Goal: Task Accomplishment & Management: Use online tool/utility

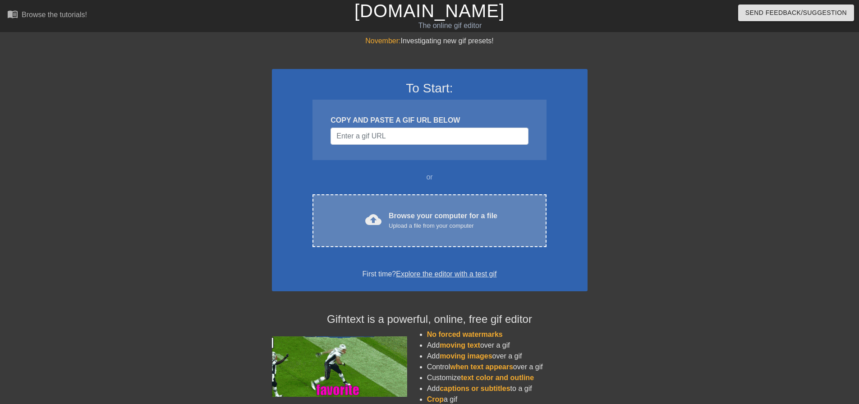
click at [424, 226] on div "Upload a file from your computer" at bounding box center [443, 225] width 109 height 9
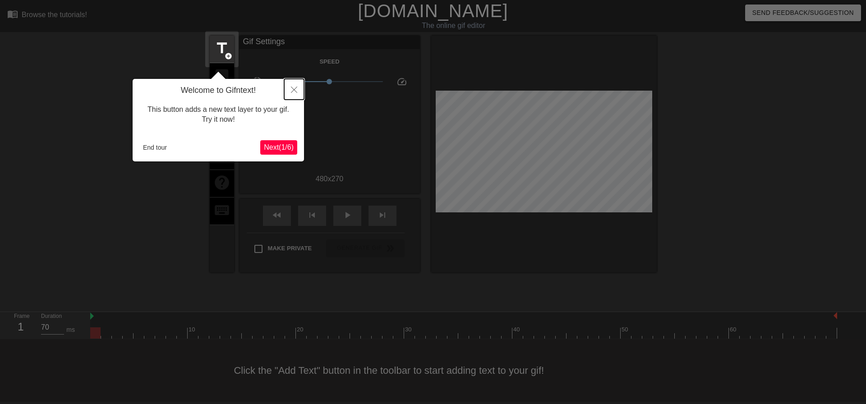
click at [290, 91] on button "Close" at bounding box center [294, 89] width 20 height 21
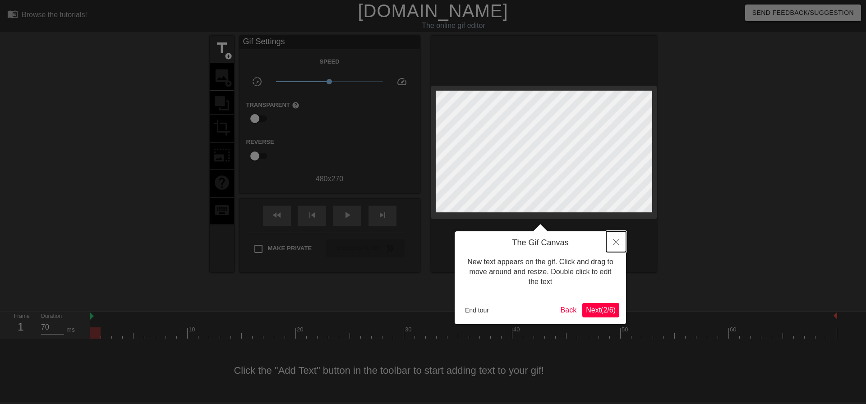
click at [616, 244] on icon "Close" at bounding box center [616, 242] width 6 height 6
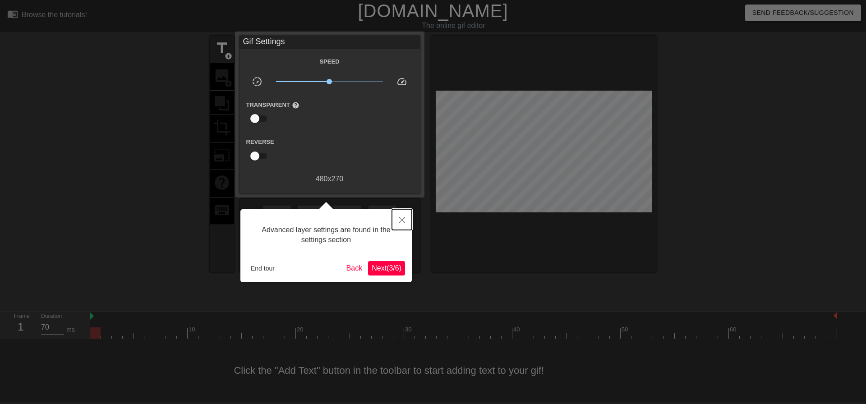
click at [404, 221] on icon "Close" at bounding box center [402, 220] width 6 height 6
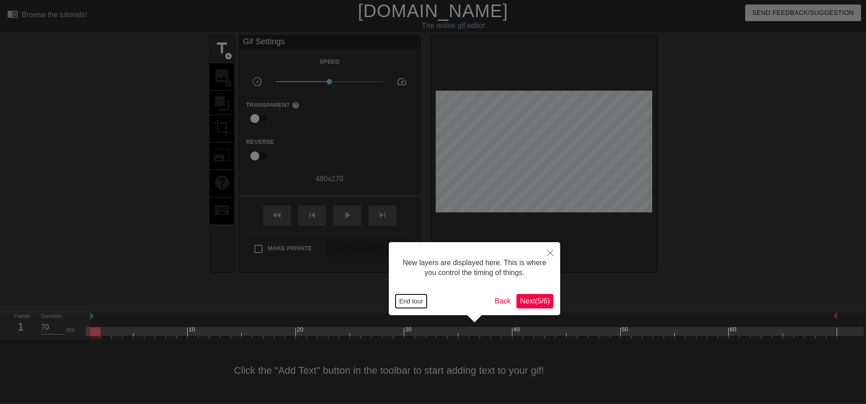
click at [417, 300] on button "End tour" at bounding box center [411, 302] width 31 height 14
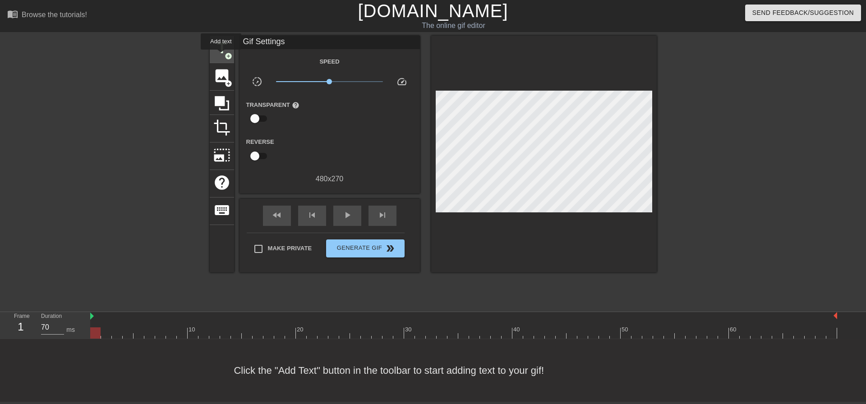
click at [221, 56] on span "title" at bounding box center [221, 48] width 17 height 17
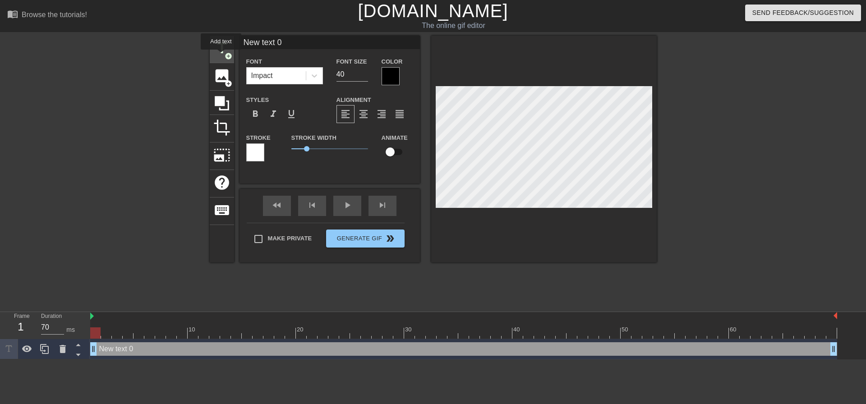
scroll to position [0, 0]
click at [149, 346] on div "New text 0 drag_handle drag_handle" at bounding box center [463, 349] width 747 height 14
type input "R"
type textarea "R"
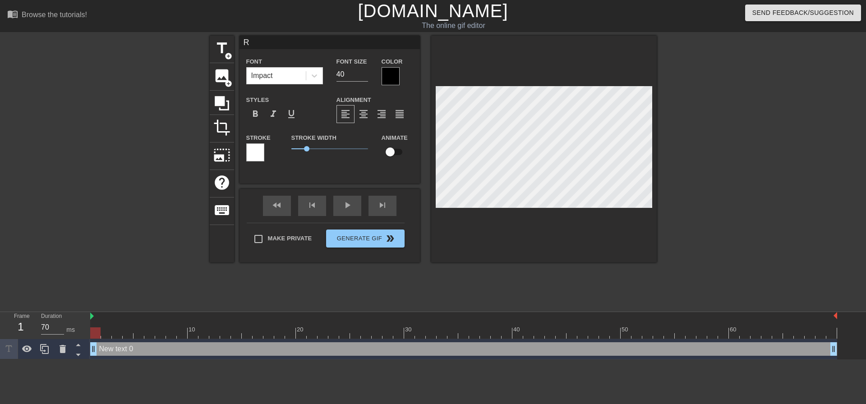
scroll to position [1, 1]
type input "Ry"
type textarea "Ry"
type input "Rya"
type textarea "Rya"
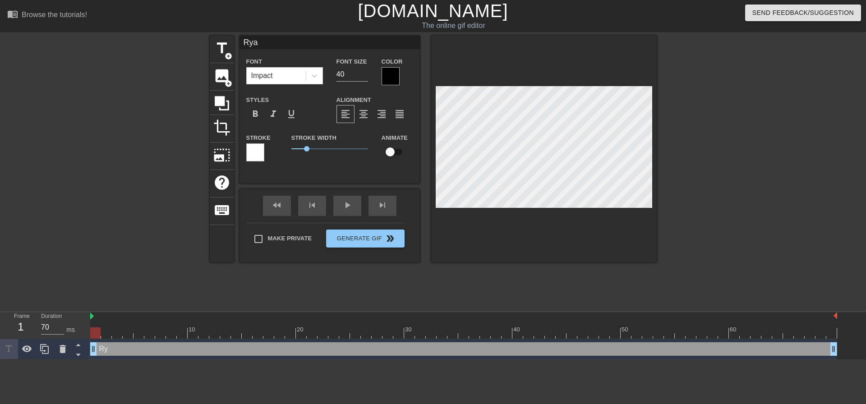
type input "[PERSON_NAME]"
type textarea "[PERSON_NAME]"
click at [134, 350] on div "[PERSON_NAME] drag_handle drag_handle" at bounding box center [463, 349] width 747 height 14
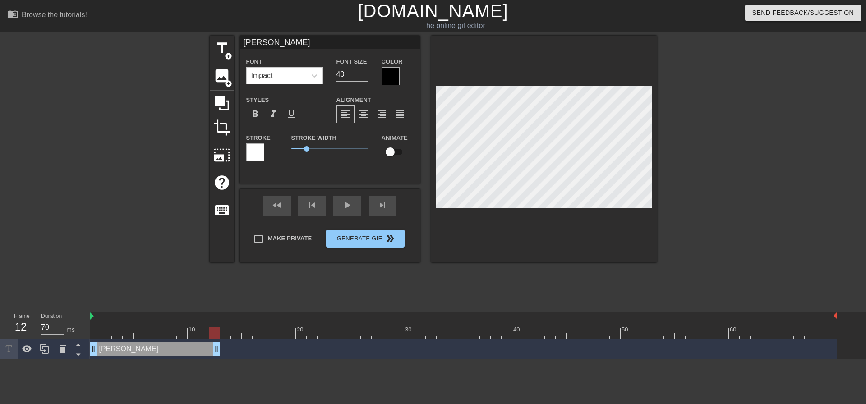
drag, startPoint x: 834, startPoint y: 351, endPoint x: 221, endPoint y: 350, distance: 612.6
click at [221, 350] on div "[PERSON_NAME] drag_handle drag_handle" at bounding box center [463, 349] width 747 height 14
click at [95, 321] on div at bounding box center [95, 326] width 11 height 11
click at [600, 240] on div at bounding box center [544, 149] width 226 height 227
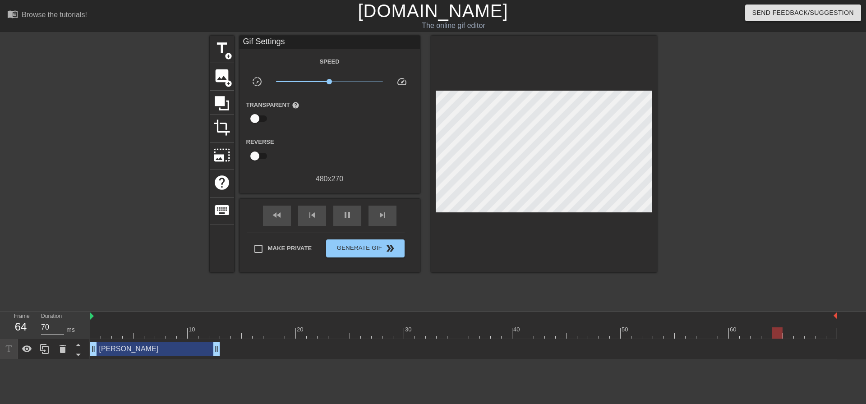
click at [92, 326] on div at bounding box center [92, 329] width 2 height 9
type input "60"
click at [229, 81] on span "add_circle" at bounding box center [229, 84] width 8 height 8
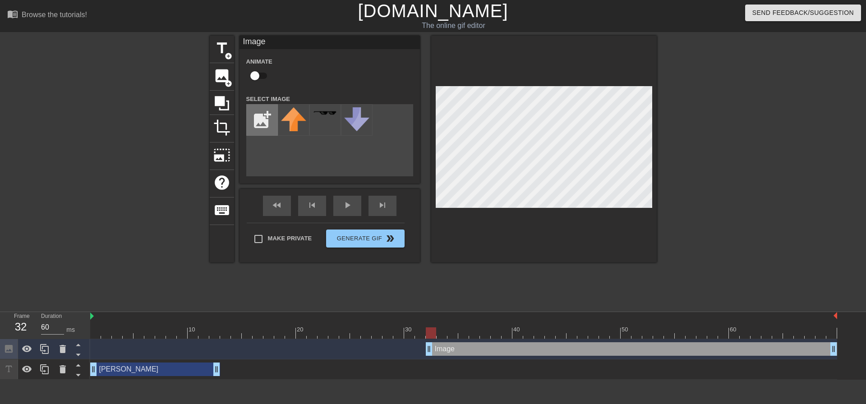
click at [264, 112] on input "file" at bounding box center [262, 120] width 31 height 31
type input "C:\fakepath\[PERSON_NAME]-headshot__bg-removed.webp"
click at [296, 124] on img at bounding box center [293, 117] width 25 height 21
click at [346, 163] on div "add_photo_alternate" at bounding box center [329, 140] width 167 height 72
click at [544, 227] on div at bounding box center [544, 149] width 226 height 227
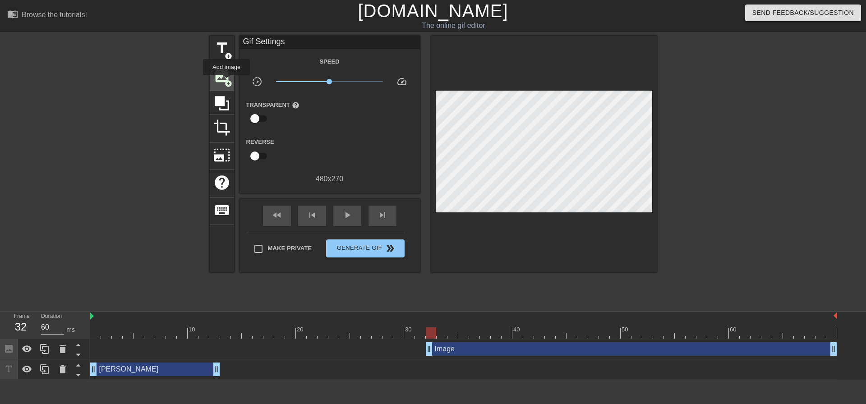
click at [227, 81] on span "add_circle" at bounding box center [229, 84] width 8 height 8
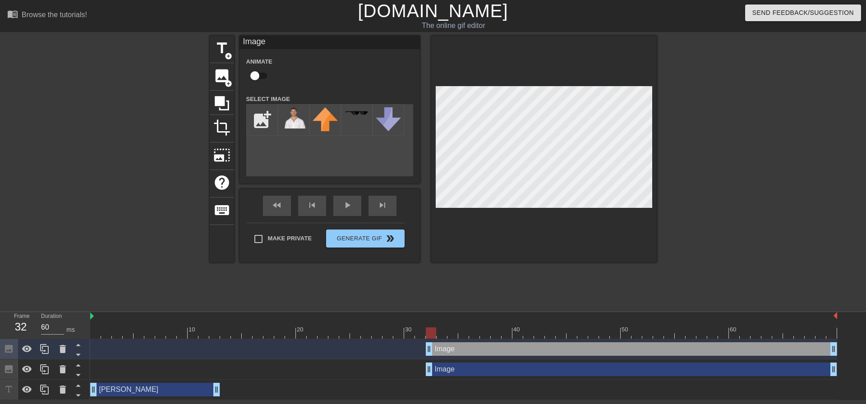
click at [150, 347] on div "Image drag_handle drag_handle" at bounding box center [463, 349] width 747 height 14
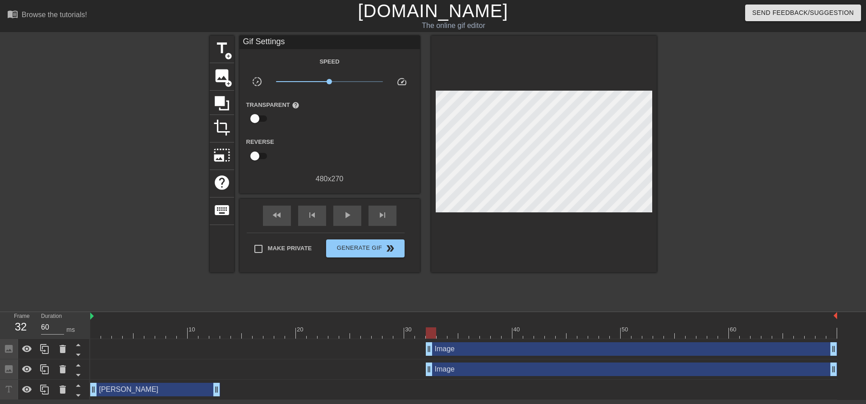
click at [150, 347] on div "Image drag_handle drag_handle" at bounding box center [463, 349] width 747 height 14
click at [158, 359] on div "Image drag_handle drag_handle" at bounding box center [463, 349] width 747 height 20
click at [64, 349] on icon at bounding box center [63, 349] width 6 height 8
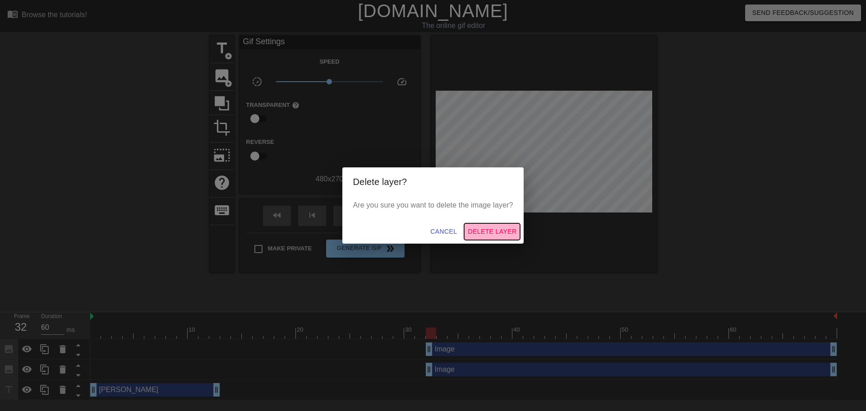
click at [501, 231] on span "Delete Layer" at bounding box center [492, 231] width 49 height 11
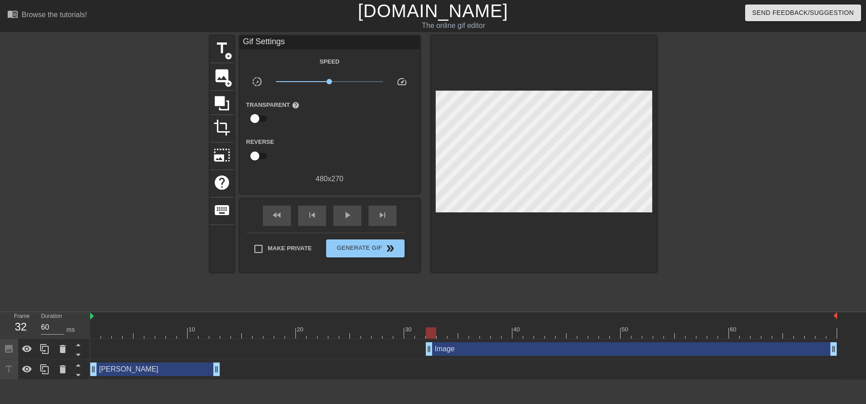
click at [151, 352] on div "Image drag_handle drag_handle" at bounding box center [463, 349] width 747 height 14
click at [64, 352] on icon at bounding box center [63, 349] width 6 height 8
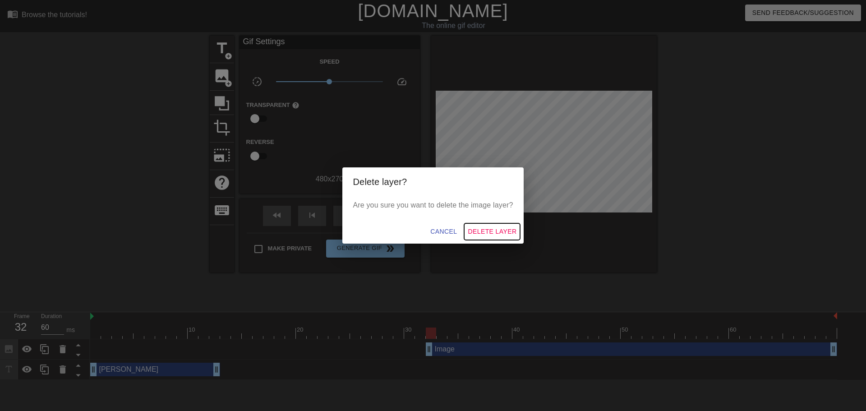
click at [507, 230] on span "Delete Layer" at bounding box center [492, 231] width 49 height 11
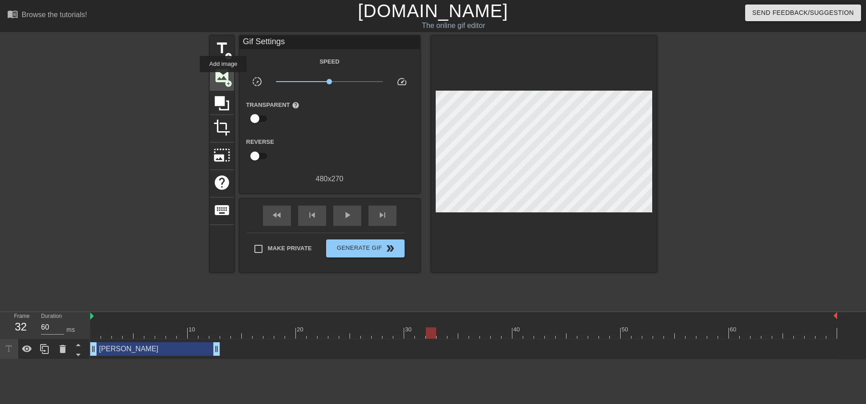
click at [223, 78] on span "image" at bounding box center [221, 75] width 17 height 17
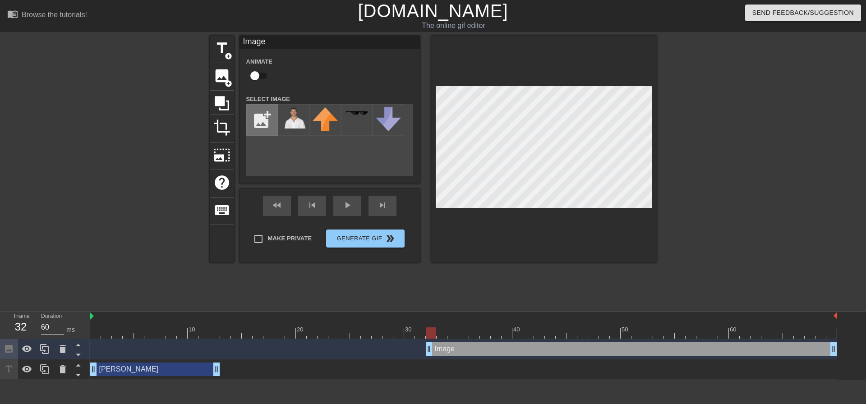
click at [255, 118] on input "file" at bounding box center [262, 120] width 31 height 31
type input "C:\fakepath\[PERSON_NAME]-headshot__bg-removed (1).webp"
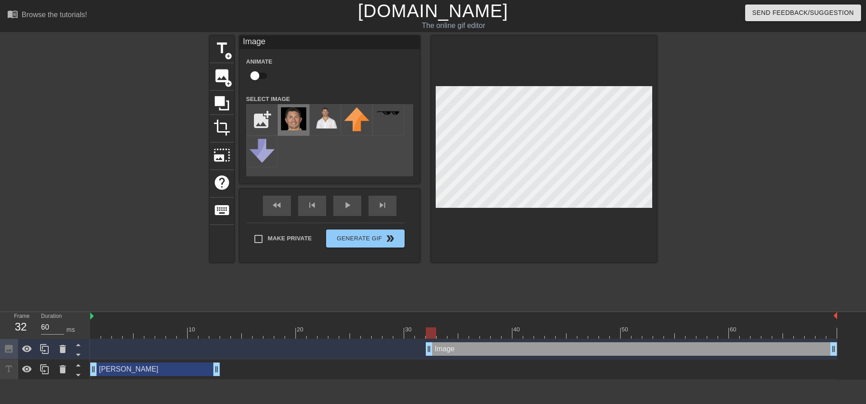
click at [295, 124] on img at bounding box center [293, 118] width 25 height 23
click at [321, 155] on div "add_photo_alternate" at bounding box center [329, 140] width 167 height 72
click at [65, 349] on icon at bounding box center [63, 349] width 6 height 8
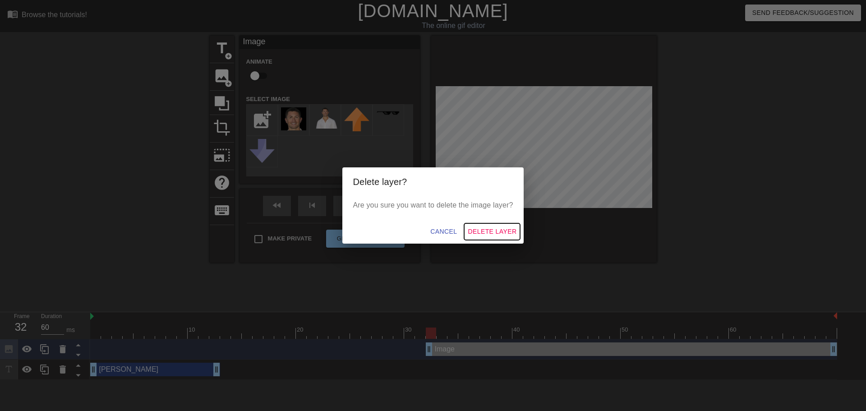
click at [499, 230] on span "Delete Layer" at bounding box center [492, 231] width 49 height 11
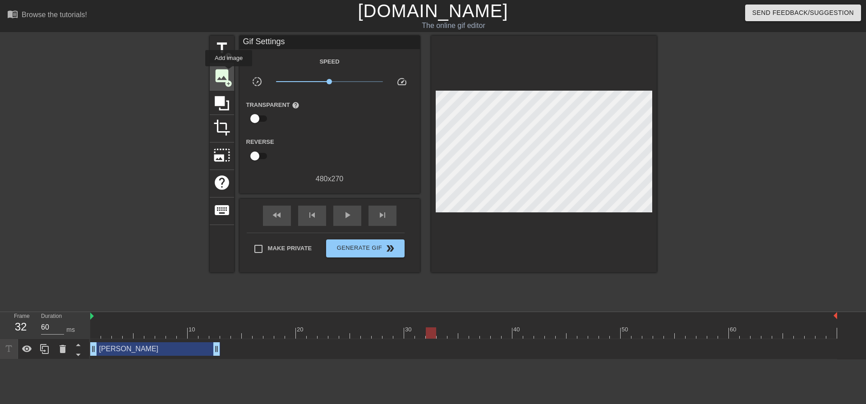
click at [229, 73] on span "image" at bounding box center [221, 75] width 17 height 17
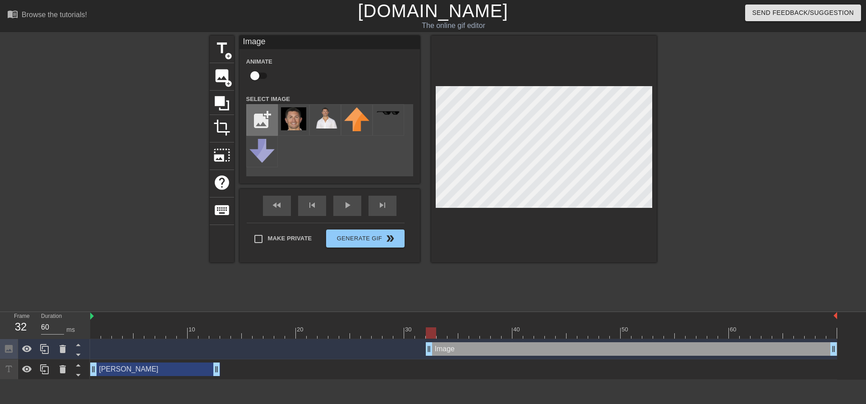
click at [261, 119] on input "file" at bounding box center [262, 120] width 31 height 31
type input "C:\fakepath\[PERSON_NAME]-headshot__bg-removed.png"
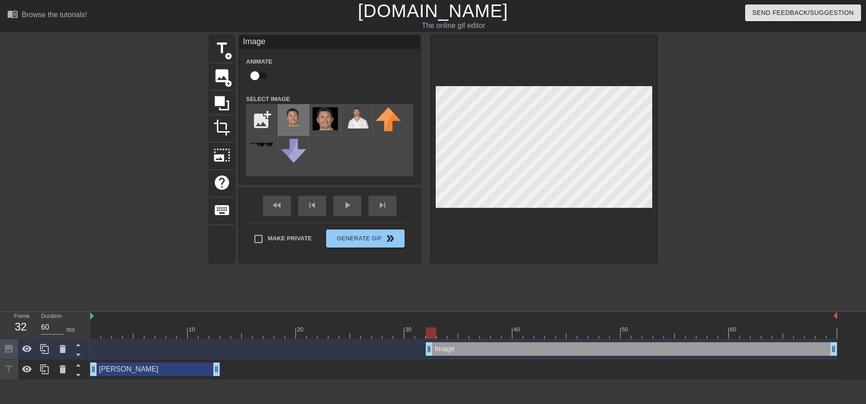
click at [295, 120] on img at bounding box center [293, 116] width 25 height 19
click at [464, 350] on div "Image drag_handle drag_handle" at bounding box center [631, 349] width 411 height 14
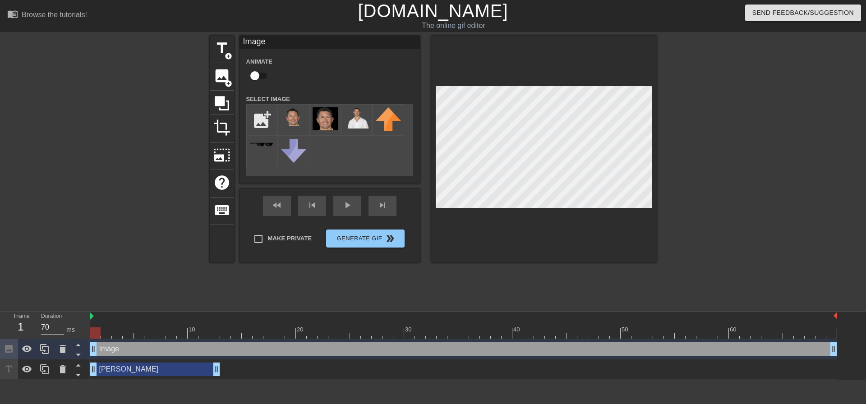
drag, startPoint x: 430, startPoint y: 350, endPoint x: 86, endPoint y: 361, distance: 344.4
click at [86, 361] on div "Frame 1 Duration 70 ms 10 20 30 40 50 60 Image drag_handle drag_handle [PERSON_…" at bounding box center [433, 346] width 866 height 68
drag, startPoint x: 645, startPoint y: 331, endPoint x: 557, endPoint y: 340, distance: 88.0
click at [557, 340] on div "10 20 30 40 50 60 Image drag_handle drag_handle [PERSON_NAME] drag_handle drag_…" at bounding box center [478, 346] width 776 height 68
drag, startPoint x: 559, startPoint y: 337, endPoint x: 568, endPoint y: 337, distance: 8.6
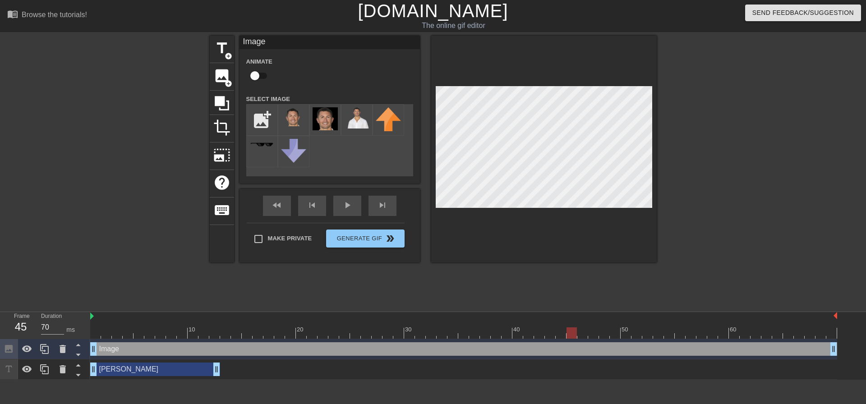
click at [568, 337] on div at bounding box center [572, 332] width 10 height 11
click at [657, 104] on div "title add_circle image add_circle crop photo_size_select_large help keyboard Im…" at bounding box center [433, 171] width 866 height 271
click at [465, 334] on div at bounding box center [463, 332] width 747 height 11
click at [352, 326] on div at bounding box center [352, 329] width 2 height 9
click at [349, 350] on div "Image drag_handle drag_handle" at bounding box center [463, 349] width 747 height 14
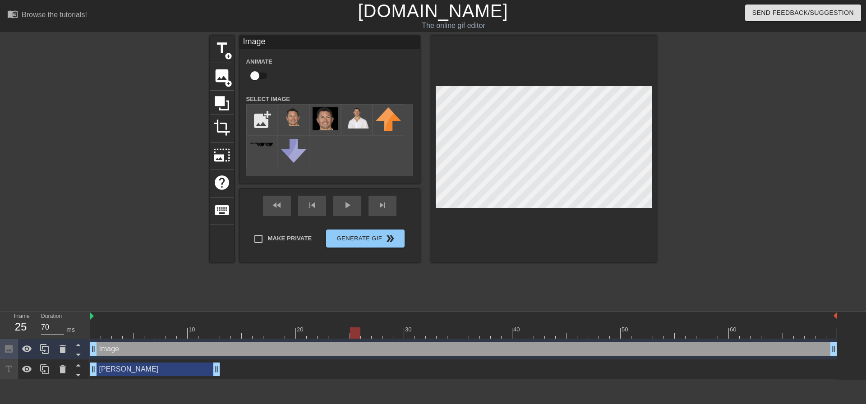
click at [355, 330] on div at bounding box center [355, 332] width 10 height 11
drag, startPoint x: 355, startPoint y: 330, endPoint x: 498, endPoint y: 329, distance: 143.9
click at [498, 329] on div at bounding box center [496, 332] width 10 height 11
click at [134, 350] on div "Image drag_handle drag_handle" at bounding box center [463, 349] width 747 height 14
click at [145, 330] on div at bounding box center [463, 332] width 747 height 11
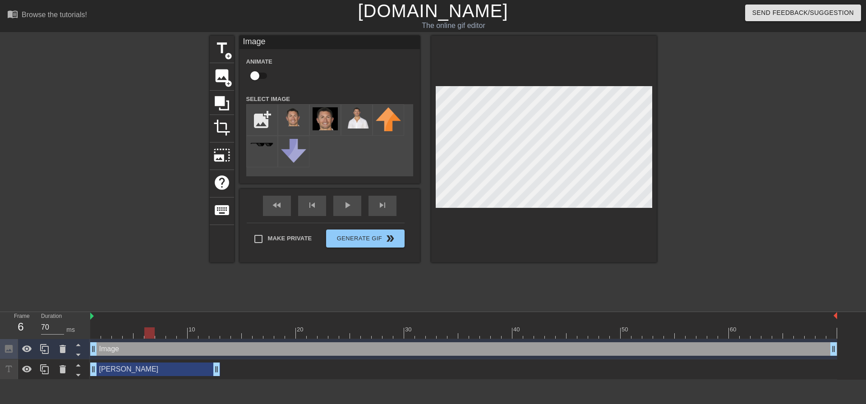
click at [739, 198] on div at bounding box center [735, 171] width 135 height 271
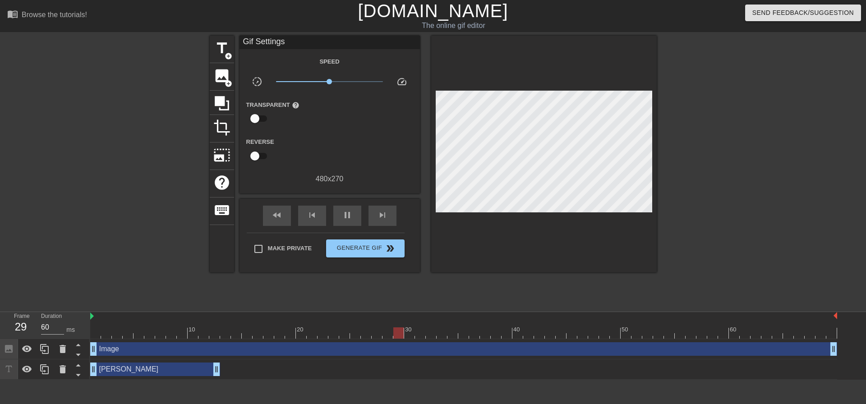
type input "70"
click at [99, 330] on div at bounding box center [463, 332] width 747 height 11
click at [120, 350] on div "Image drag_handle drag_handle" at bounding box center [463, 349] width 747 height 14
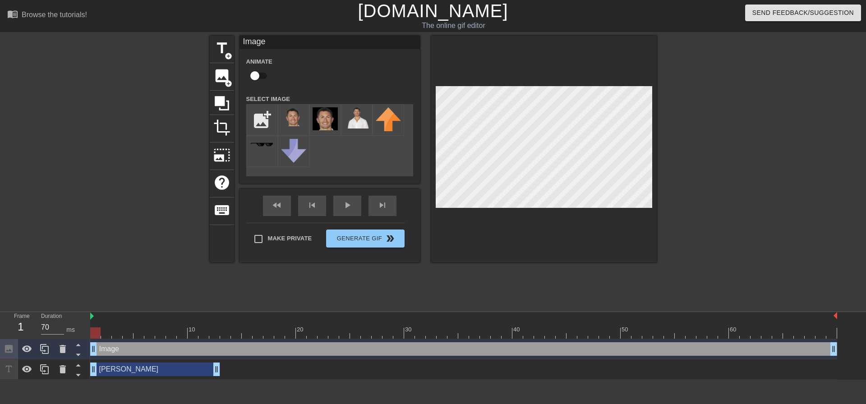
click at [127, 370] on div "[PERSON_NAME] drag_handle drag_handle" at bounding box center [155, 370] width 130 height 14
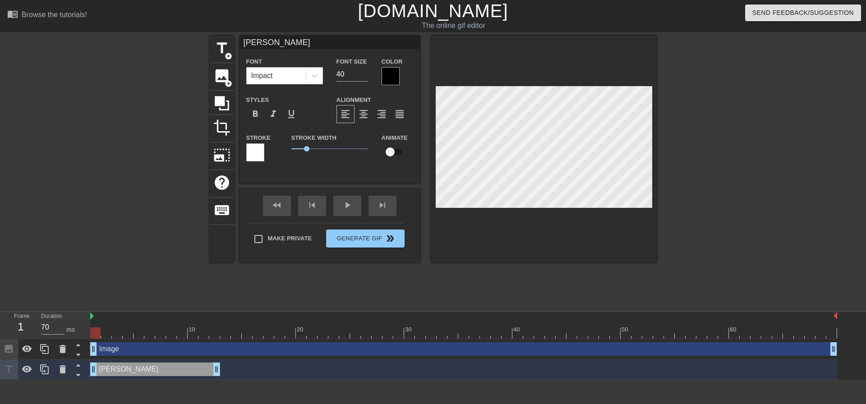
click at [125, 351] on div "Image drag_handle drag_handle" at bounding box center [463, 349] width 747 height 14
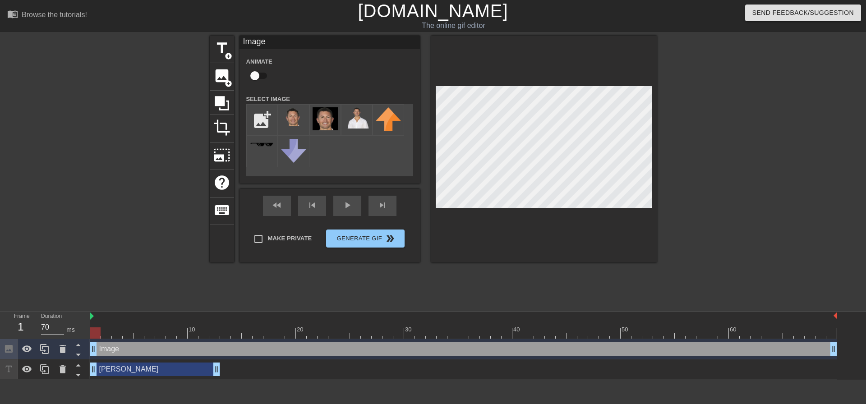
click at [255, 72] on input "checkbox" at bounding box center [254, 75] width 51 height 17
click at [238, 67] on input "checkbox" at bounding box center [263, 75] width 51 height 17
click at [229, 67] on input "checkbox" at bounding box center [254, 75] width 51 height 17
checkbox input "true"
click at [101, 322] on div at bounding box center [106, 326] width 11 height 11
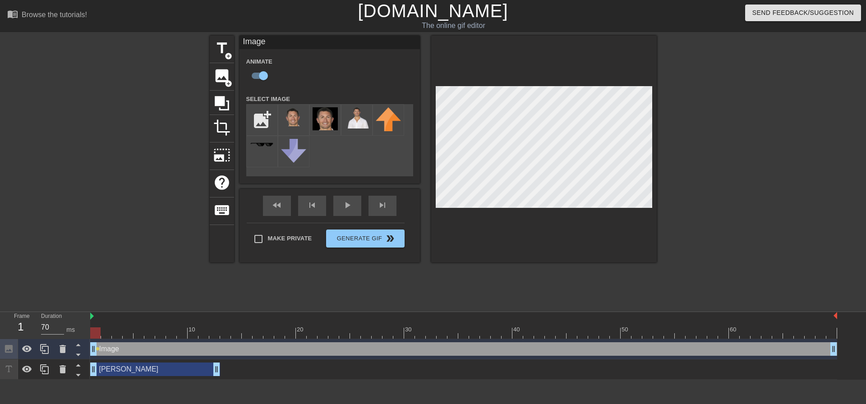
drag, startPoint x: 106, startPoint y: 330, endPoint x: 82, endPoint y: 332, distance: 23.5
click at [82, 332] on div "Frame 1 Duration 70 ms 10 20 30 40 50 60 Image drag_handle drag_handle lens [PE…" at bounding box center [433, 346] width 866 height 68
click at [90, 315] on div "Frame 1 Duration 70 ms" at bounding box center [45, 325] width 90 height 27
click at [116, 347] on div "Image drag_handle drag_handle" at bounding box center [463, 349] width 747 height 14
click at [591, 241] on div at bounding box center [544, 149] width 226 height 227
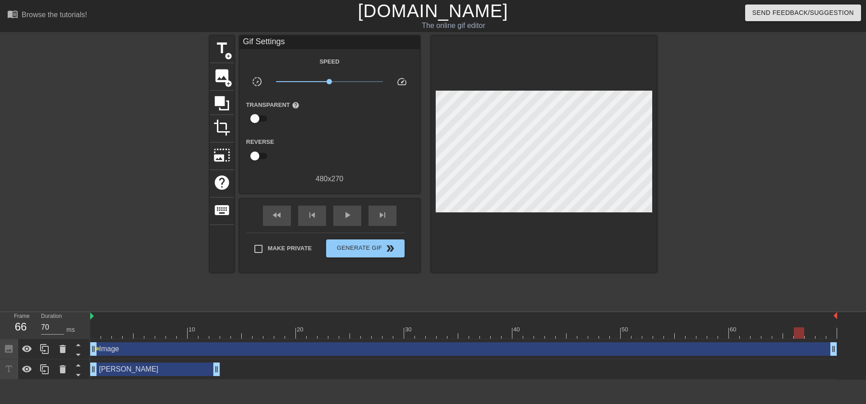
click at [204, 351] on div "Image drag_handle drag_handle" at bounding box center [463, 349] width 747 height 14
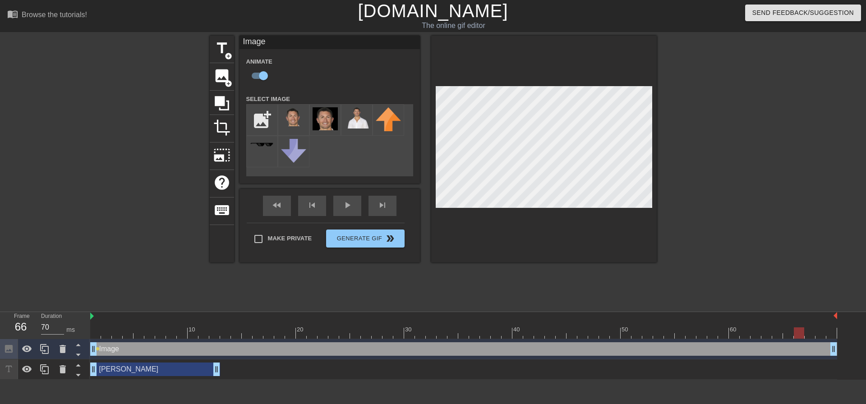
click at [185, 351] on div "Image drag_handle drag_handle" at bounding box center [463, 349] width 747 height 14
click at [364, 331] on div at bounding box center [463, 332] width 747 height 11
drag, startPoint x: 341, startPoint y: 331, endPoint x: 568, endPoint y: 328, distance: 226.9
click at [568, 328] on div at bounding box center [463, 332] width 747 height 11
click at [346, 336] on div at bounding box center [463, 332] width 747 height 11
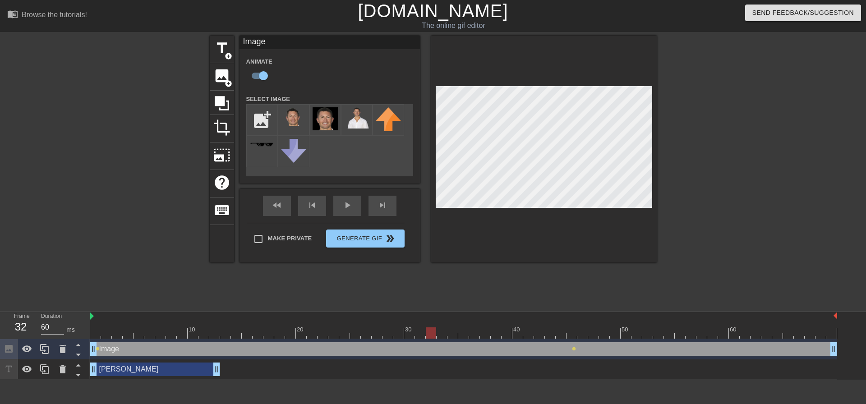
click at [436, 332] on div at bounding box center [463, 332] width 747 height 11
drag, startPoint x: 455, startPoint y: 332, endPoint x: 472, endPoint y: 332, distance: 16.7
click at [456, 332] on div at bounding box center [463, 332] width 747 height 11
click at [493, 332] on div at bounding box center [463, 332] width 747 height 11
click at [535, 327] on div at bounding box center [463, 332] width 747 height 11
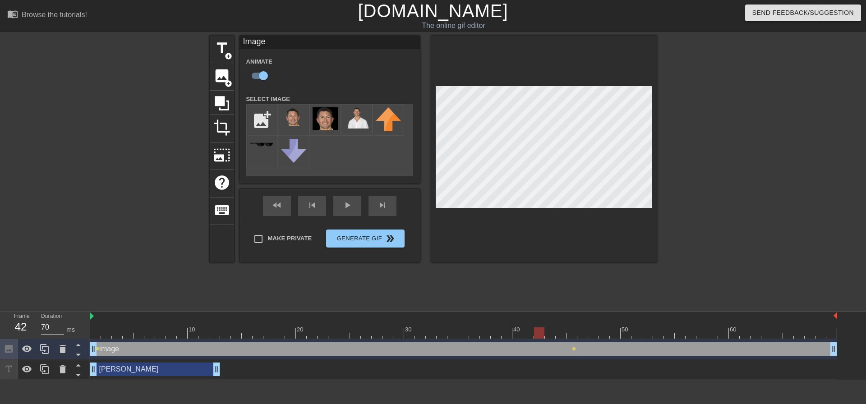
click at [569, 327] on div at bounding box center [463, 332] width 747 height 11
click at [500, 330] on div at bounding box center [463, 332] width 747 height 11
click at [563, 336] on div at bounding box center [463, 332] width 747 height 11
click at [572, 333] on div at bounding box center [463, 332] width 747 height 11
click at [580, 332] on div at bounding box center [463, 332] width 747 height 11
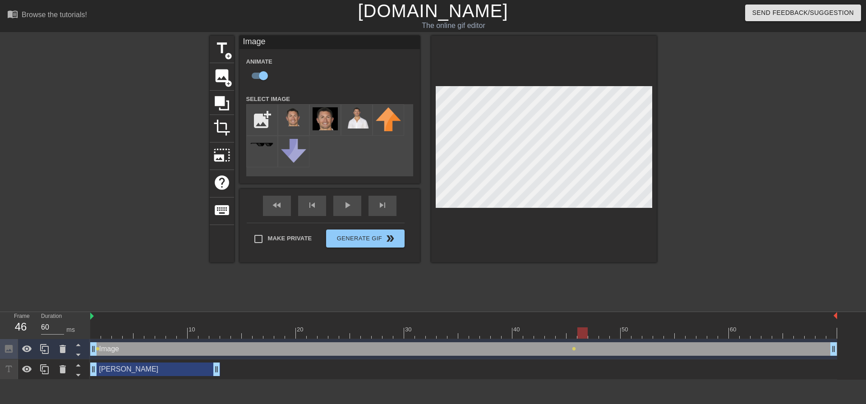
click at [590, 333] on div at bounding box center [463, 332] width 747 height 11
click at [581, 335] on div at bounding box center [463, 332] width 747 height 11
click at [593, 333] on div at bounding box center [463, 332] width 747 height 11
click at [715, 72] on div "title add_circle image add_circle crop photo_size_select_large help keyboard Im…" at bounding box center [433, 171] width 866 height 271
click at [612, 332] on div at bounding box center [463, 332] width 747 height 11
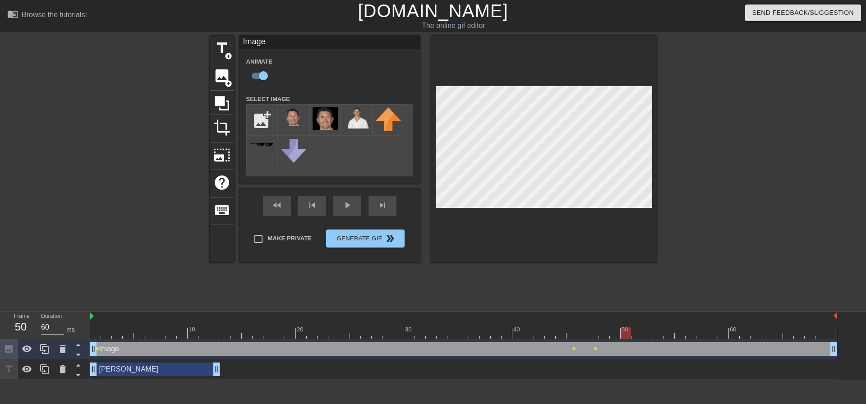
click at [621, 334] on div at bounding box center [463, 332] width 747 height 11
click at [636, 334] on div at bounding box center [463, 332] width 747 height 11
click at [648, 334] on div at bounding box center [463, 332] width 747 height 11
click at [655, 334] on div at bounding box center [463, 332] width 747 height 11
click at [660, 334] on div at bounding box center [658, 332] width 10 height 11
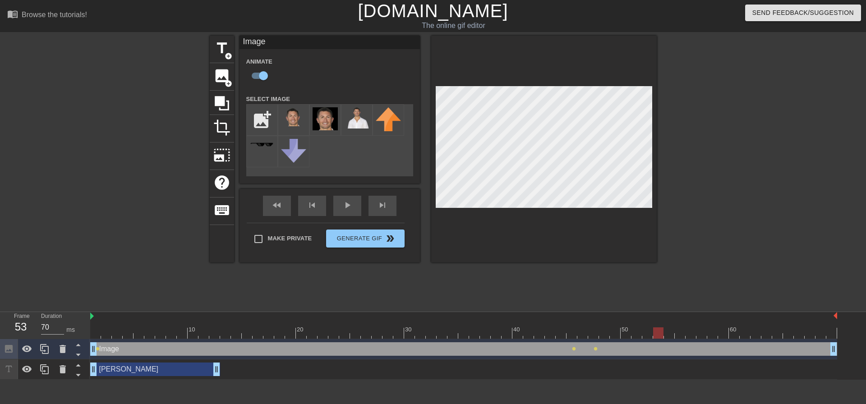
click at [668, 334] on div at bounding box center [463, 332] width 747 height 11
click at [608, 349] on div "Image drag_handle drag_handle" at bounding box center [463, 349] width 747 height 14
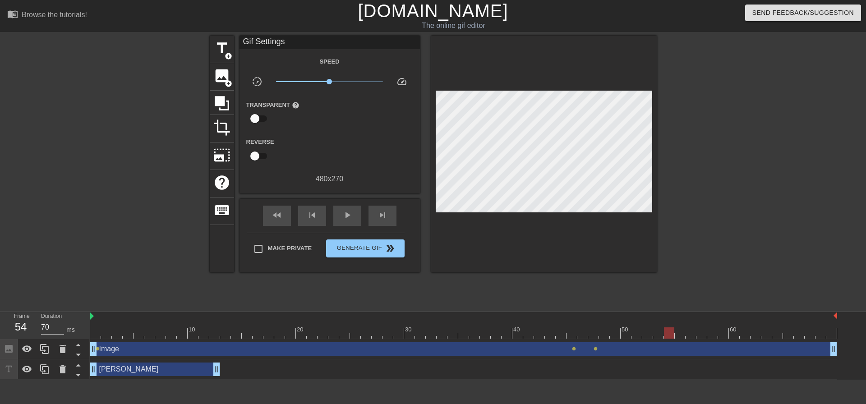
drag, startPoint x: 657, startPoint y: 70, endPoint x: 641, endPoint y: 82, distance: 19.3
click at [641, 82] on div "title add_circle image add_circle crop photo_size_select_large help keyboard Gi…" at bounding box center [433, 171] width 866 height 271
click at [724, 101] on div at bounding box center [735, 171] width 135 height 271
click at [572, 347] on span "lens" at bounding box center [574, 349] width 4 height 4
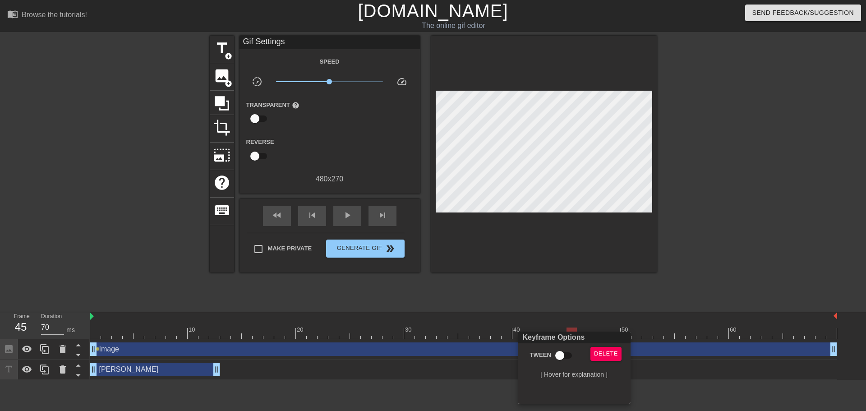
click at [725, 222] on div at bounding box center [433, 205] width 866 height 411
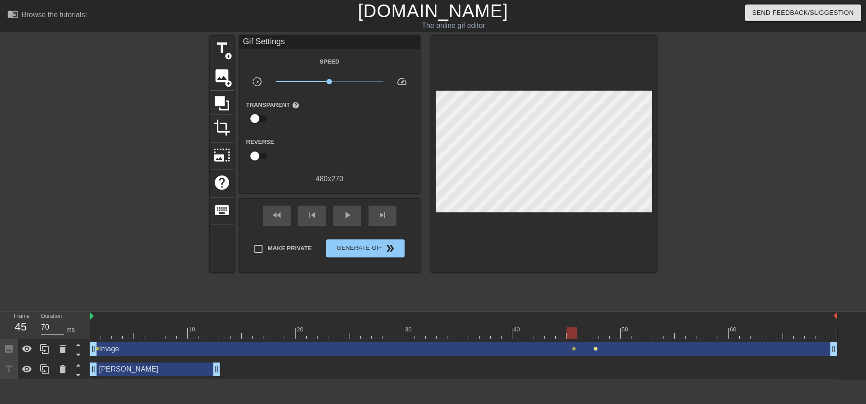
click at [596, 348] on span "lens" at bounding box center [596, 349] width 4 height 4
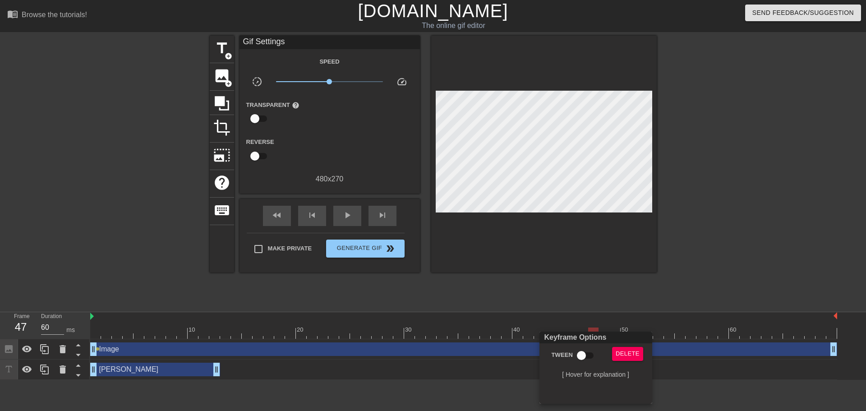
click at [743, 245] on div at bounding box center [433, 205] width 866 height 411
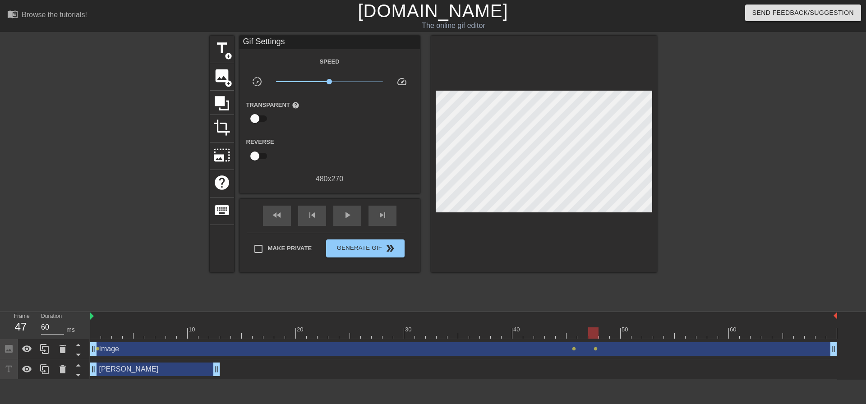
click at [631, 350] on div "Image drag_handle drag_handle" at bounding box center [463, 349] width 747 height 14
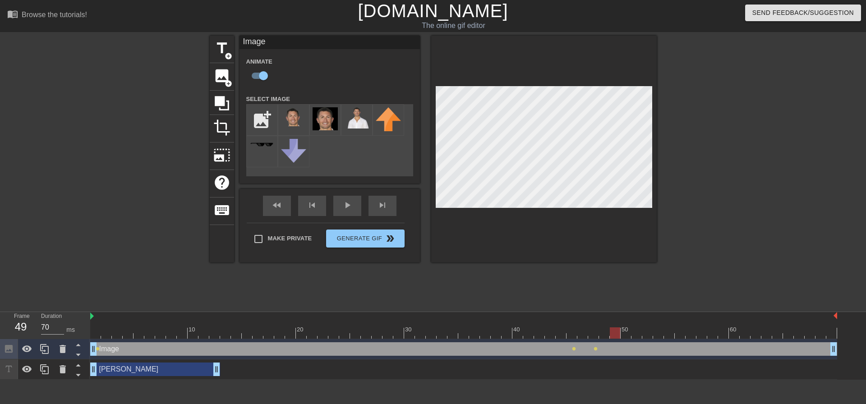
click at [618, 334] on div at bounding box center [463, 332] width 747 height 11
click at [637, 331] on div at bounding box center [463, 332] width 747 height 11
click at [644, 333] on div at bounding box center [463, 332] width 747 height 11
click at [617, 333] on div at bounding box center [463, 332] width 747 height 11
click at [640, 336] on div at bounding box center [463, 332] width 747 height 11
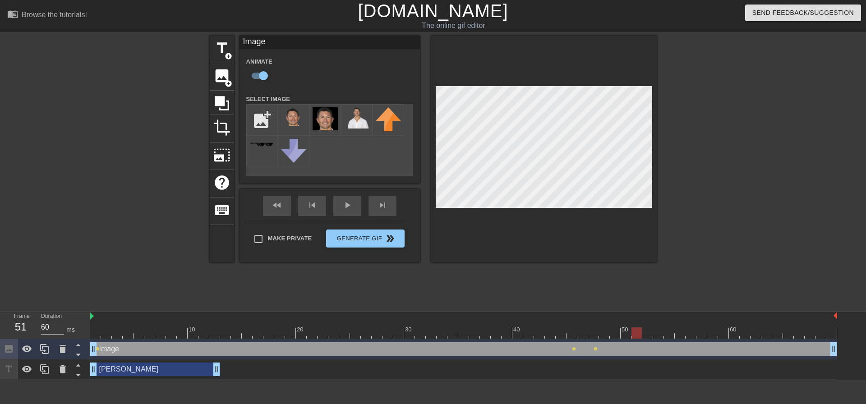
click at [655, 336] on div at bounding box center [463, 332] width 747 height 11
click at [610, 334] on div at bounding box center [463, 332] width 747 height 11
click at [637, 336] on div at bounding box center [463, 332] width 747 height 11
click at [659, 334] on div at bounding box center [463, 332] width 747 height 11
click at [670, 333] on div at bounding box center [463, 332] width 747 height 11
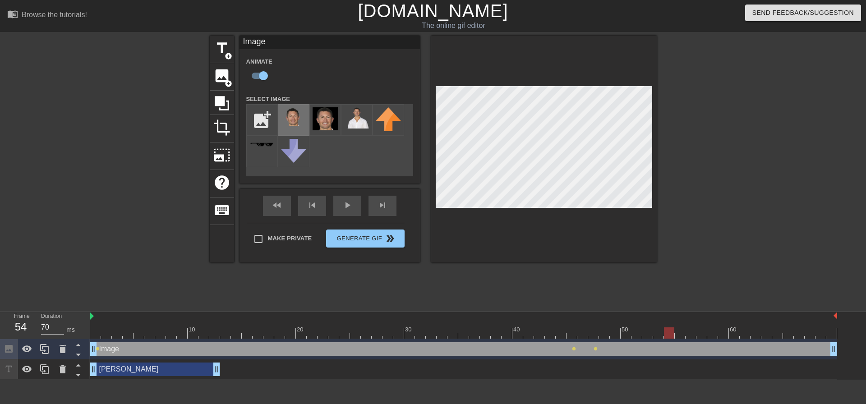
click at [302, 119] on img at bounding box center [293, 116] width 25 height 19
click at [287, 125] on img at bounding box center [293, 116] width 25 height 19
click at [595, 348] on span "lens" at bounding box center [596, 349] width 4 height 4
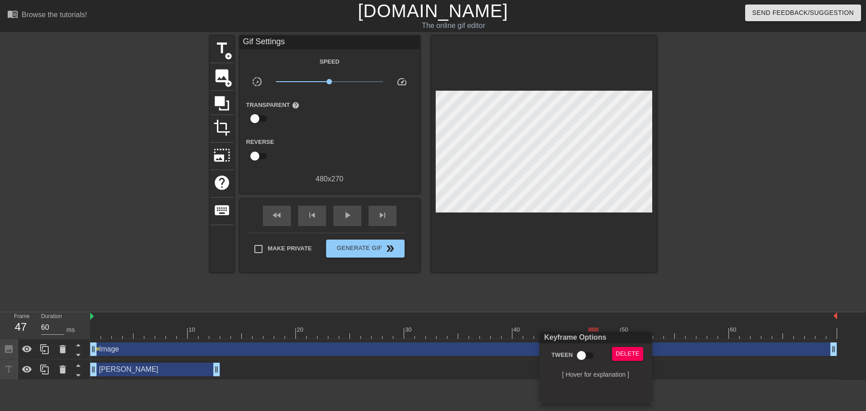
click at [692, 246] on div at bounding box center [433, 205] width 866 height 411
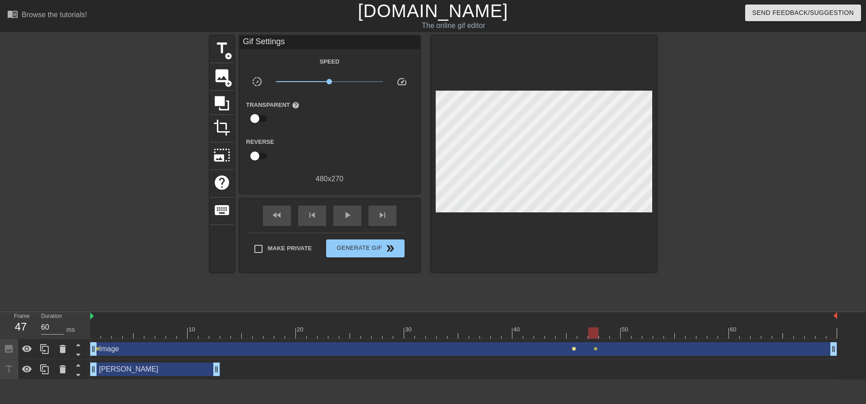
click at [573, 349] on span "lens" at bounding box center [574, 349] width 4 height 4
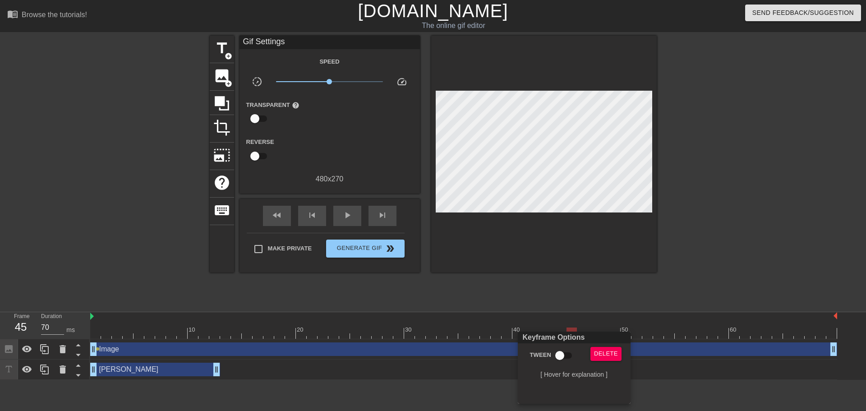
click at [688, 276] on div at bounding box center [433, 205] width 866 height 411
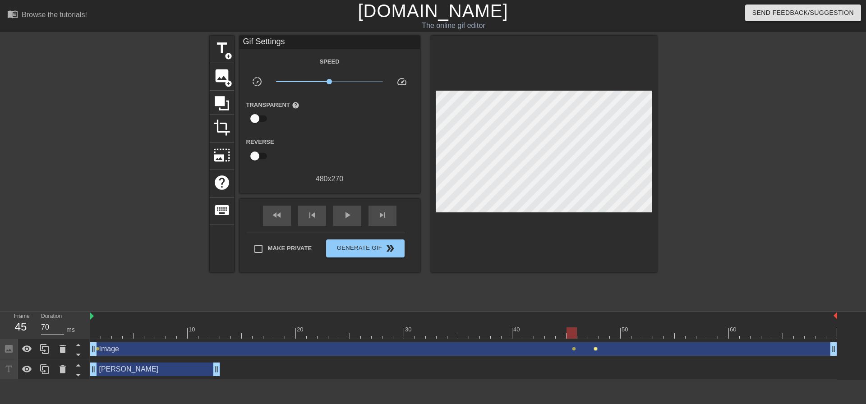
click at [595, 348] on span "lens" at bounding box center [596, 349] width 4 height 4
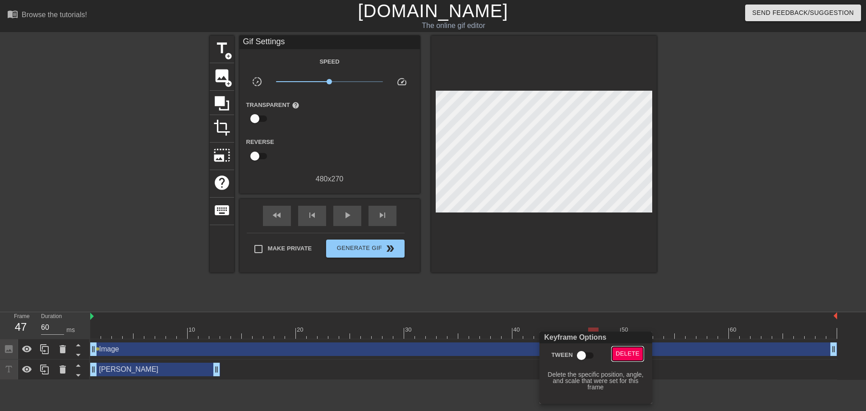
click at [630, 351] on span "Delete" at bounding box center [628, 354] width 24 height 10
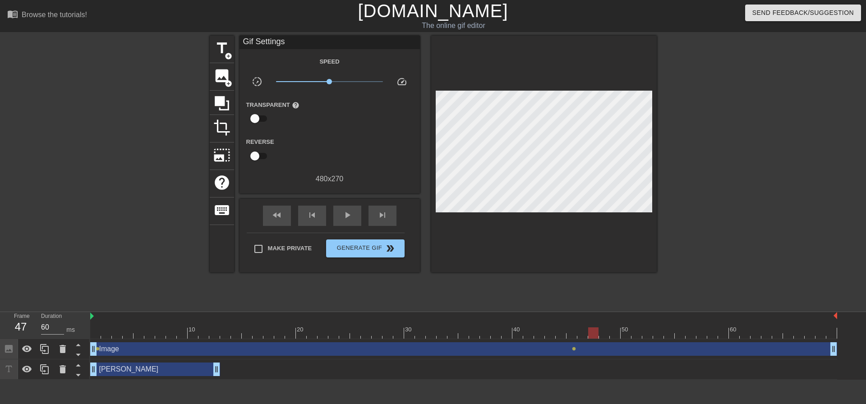
click at [617, 348] on div "Image drag_handle drag_handle" at bounding box center [463, 349] width 747 height 14
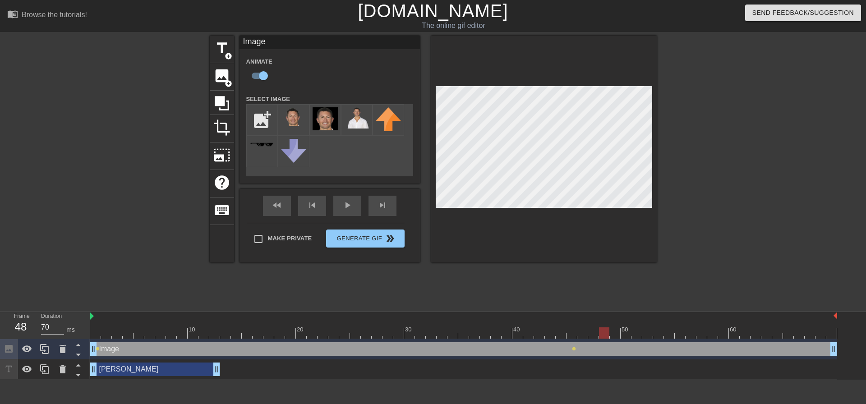
click at [608, 328] on div at bounding box center [463, 332] width 747 height 11
click at [616, 330] on div at bounding box center [463, 332] width 747 height 11
click at [622, 330] on div at bounding box center [463, 332] width 747 height 11
click at [594, 330] on div at bounding box center [463, 332] width 747 height 11
click at [610, 330] on div at bounding box center [463, 332] width 747 height 11
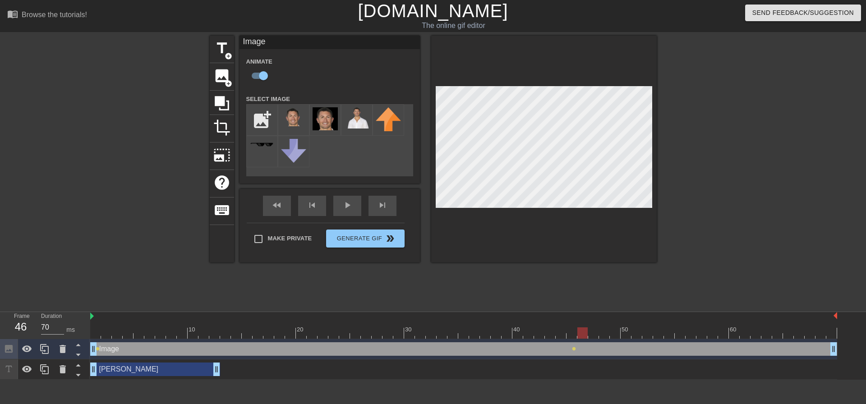
click at [580, 331] on div at bounding box center [463, 332] width 747 height 11
click at [574, 332] on div at bounding box center [463, 332] width 747 height 11
click at [588, 332] on div at bounding box center [463, 332] width 747 height 11
click at [595, 332] on div at bounding box center [463, 332] width 747 height 11
click at [660, 88] on div "title add_circle image add_circle crop photo_size_select_large help keyboard Im…" at bounding box center [433, 171] width 866 height 271
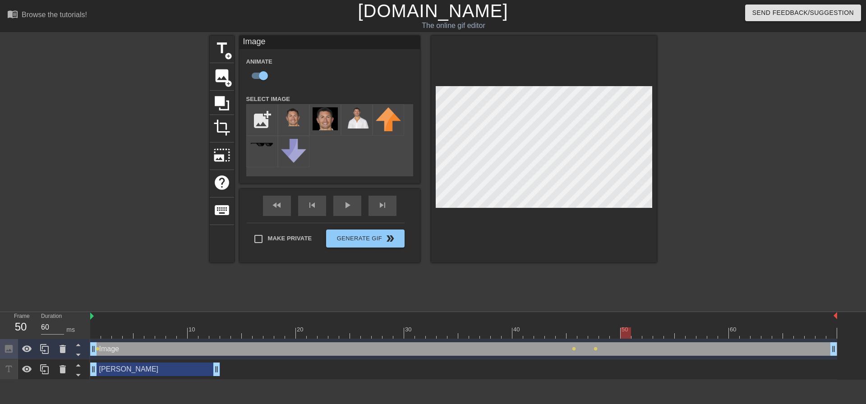
click at [621, 336] on div at bounding box center [463, 332] width 747 height 11
click at [637, 333] on div at bounding box center [463, 332] width 747 height 11
drag, startPoint x: 653, startPoint y: 336, endPoint x: 661, endPoint y: 335, distance: 8.1
click at [654, 336] on div at bounding box center [463, 332] width 747 height 11
click at [674, 332] on div at bounding box center [463, 332] width 747 height 11
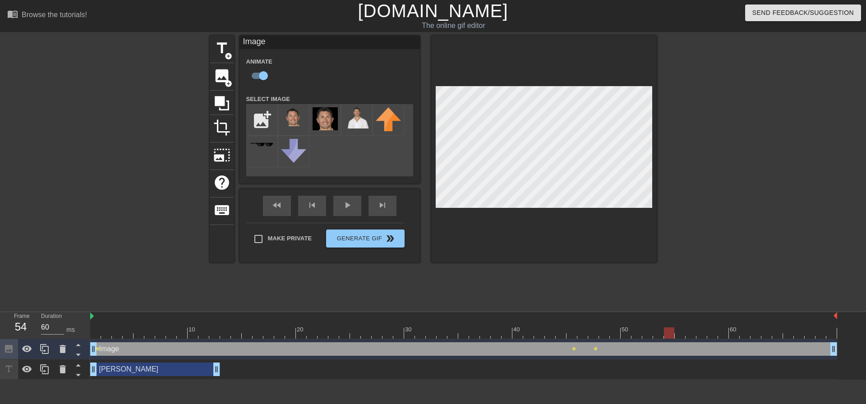
click at [659, 333] on div at bounding box center [463, 332] width 747 height 11
click at [670, 333] on div at bounding box center [463, 332] width 747 height 11
click at [681, 336] on div at bounding box center [463, 332] width 747 height 11
click at [691, 332] on div at bounding box center [463, 332] width 747 height 11
click at [702, 332] on div at bounding box center [463, 332] width 747 height 11
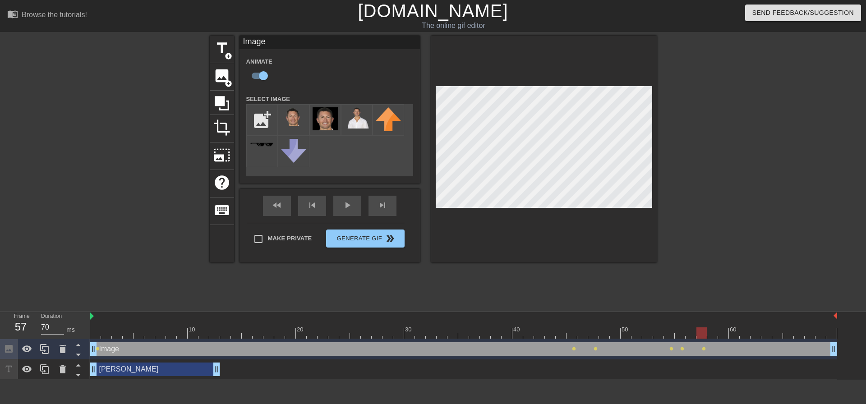
click at [711, 335] on div at bounding box center [463, 332] width 747 height 11
click at [721, 336] on div at bounding box center [463, 332] width 747 height 11
click at [736, 334] on div at bounding box center [463, 332] width 747 height 11
click at [745, 333] on div at bounding box center [463, 332] width 747 height 11
click at [756, 333] on div at bounding box center [463, 332] width 747 height 11
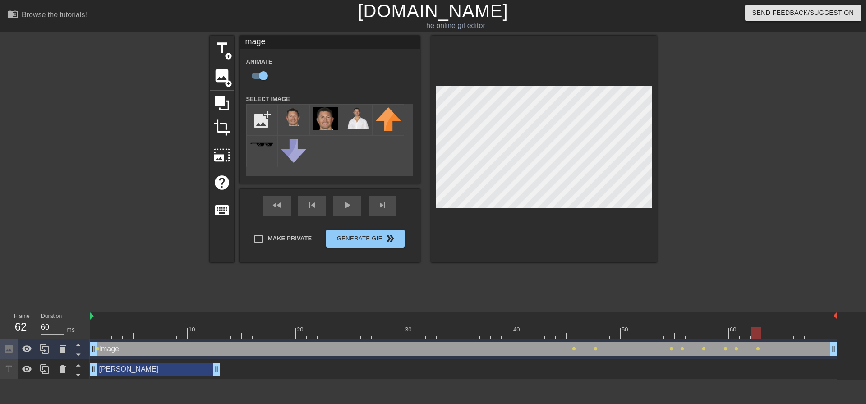
click at [591, 232] on div at bounding box center [544, 149] width 226 height 227
click at [770, 337] on div at bounding box center [463, 332] width 747 height 11
click at [778, 336] on div at bounding box center [463, 332] width 747 height 11
click at [788, 334] on div at bounding box center [463, 332] width 747 height 11
click at [798, 336] on div at bounding box center [463, 332] width 747 height 11
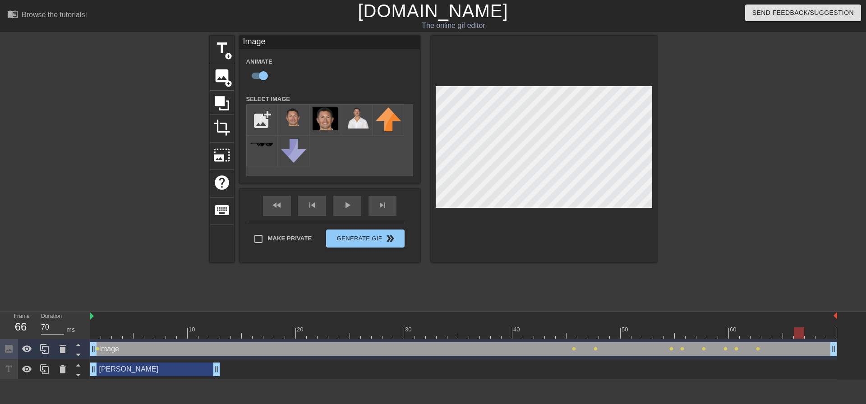
click at [811, 336] on div at bounding box center [463, 332] width 747 height 11
click at [818, 336] on div at bounding box center [463, 332] width 747 height 11
click at [95, 332] on div at bounding box center [463, 332] width 747 height 11
click at [530, 237] on div at bounding box center [544, 149] width 226 height 227
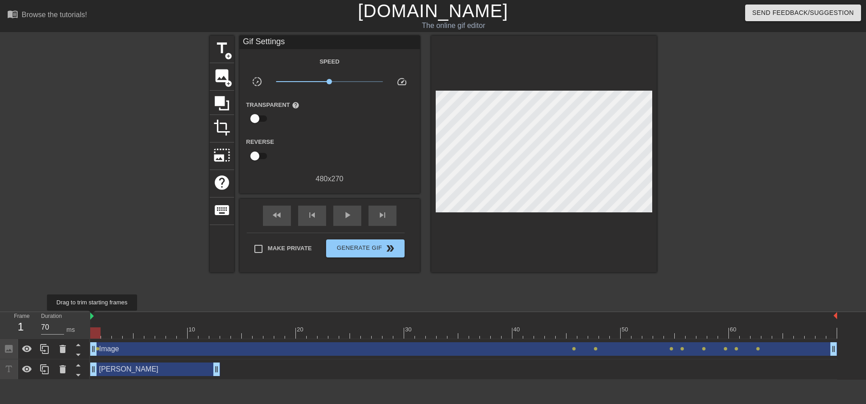
click at [92, 318] on img at bounding box center [92, 316] width 4 height 7
type input "60"
click at [290, 249] on span "Make Private" at bounding box center [290, 248] width 44 height 9
click at [268, 249] on input "Make Private" at bounding box center [258, 249] width 19 height 19
checkbox input "true"
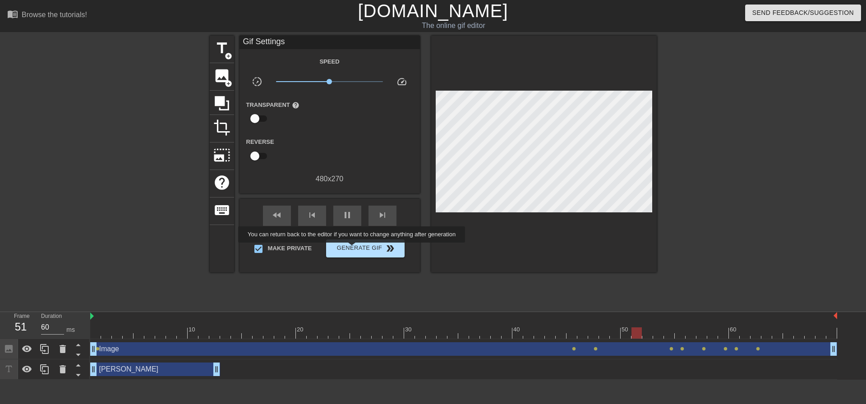
type input "70"
click at [353, 249] on span "Generate Gif double_arrow" at bounding box center [365, 248] width 71 height 11
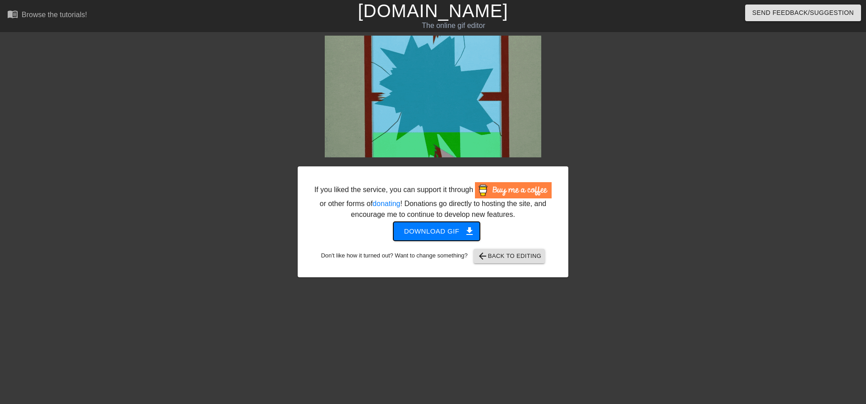
click at [449, 230] on span "Download gif get_app" at bounding box center [436, 232] width 65 height 12
